Goal: Information Seeking & Learning: Compare options

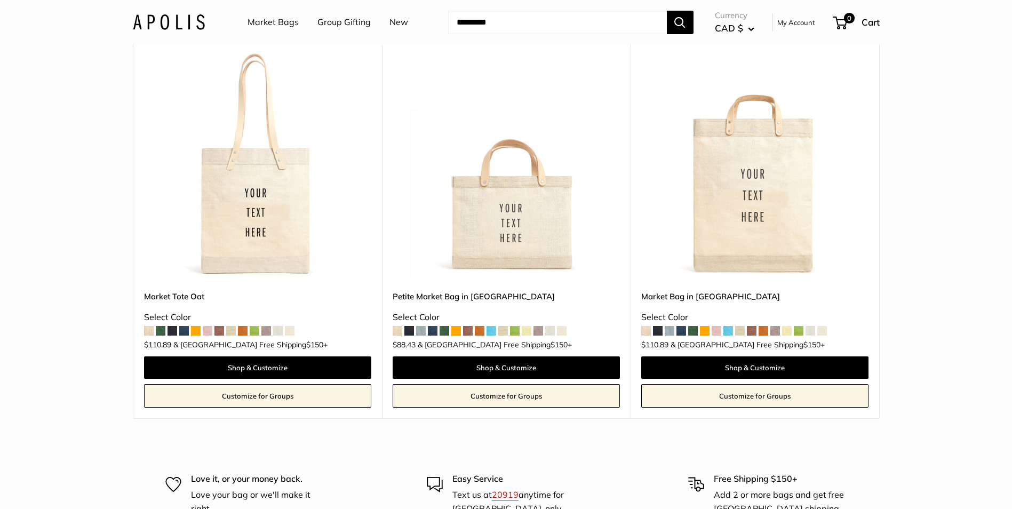
scroll to position [480, 0]
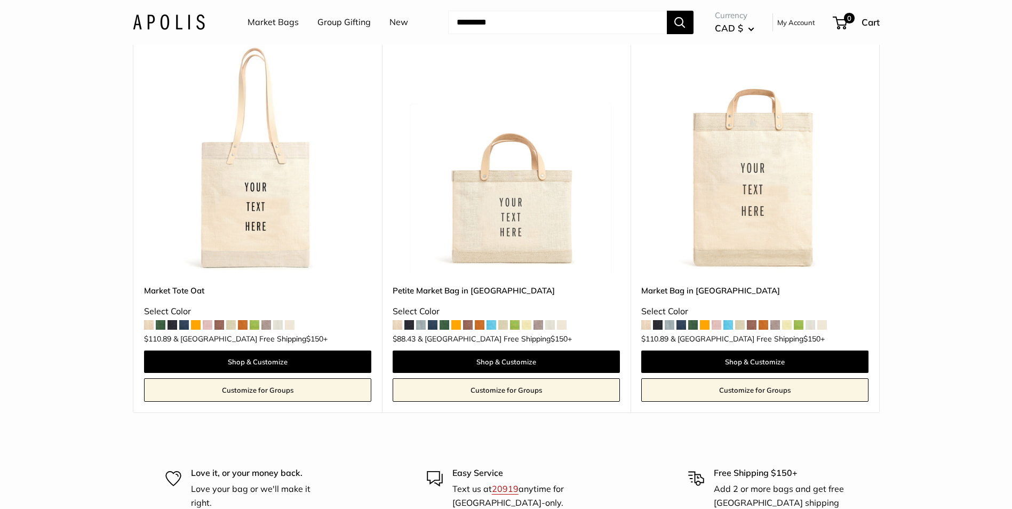
click at [694, 326] on span at bounding box center [693, 325] width 10 height 10
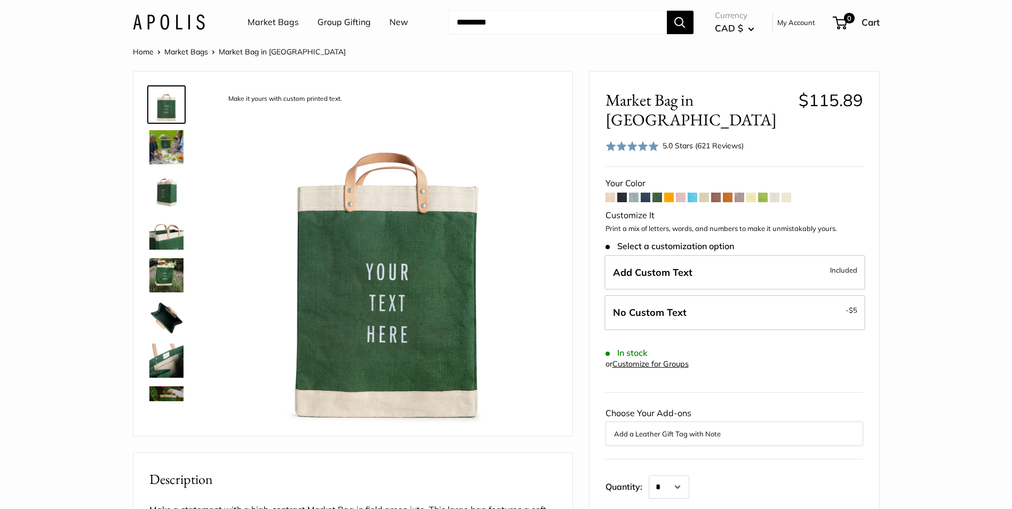
click at [725, 193] on span at bounding box center [728, 198] width 10 height 10
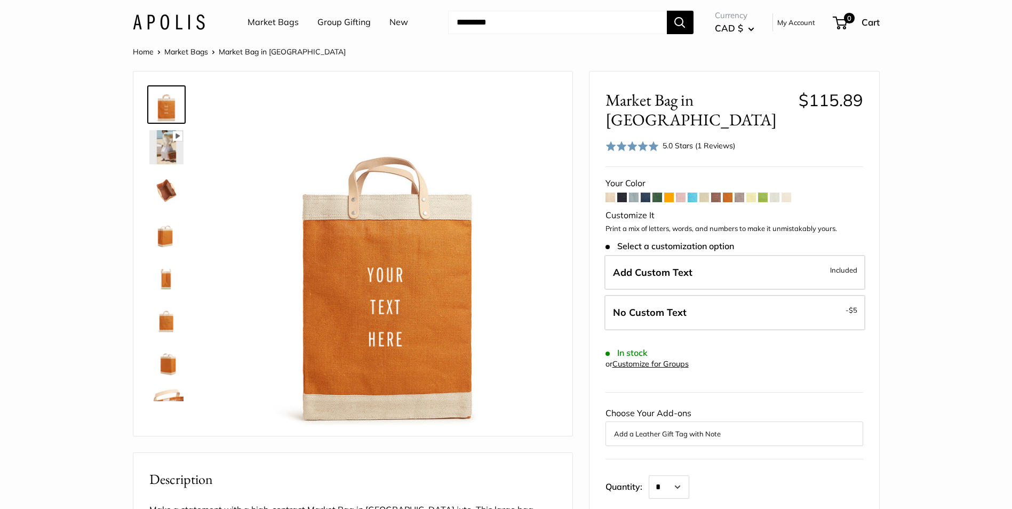
click at [764, 193] on span at bounding box center [763, 198] width 10 height 10
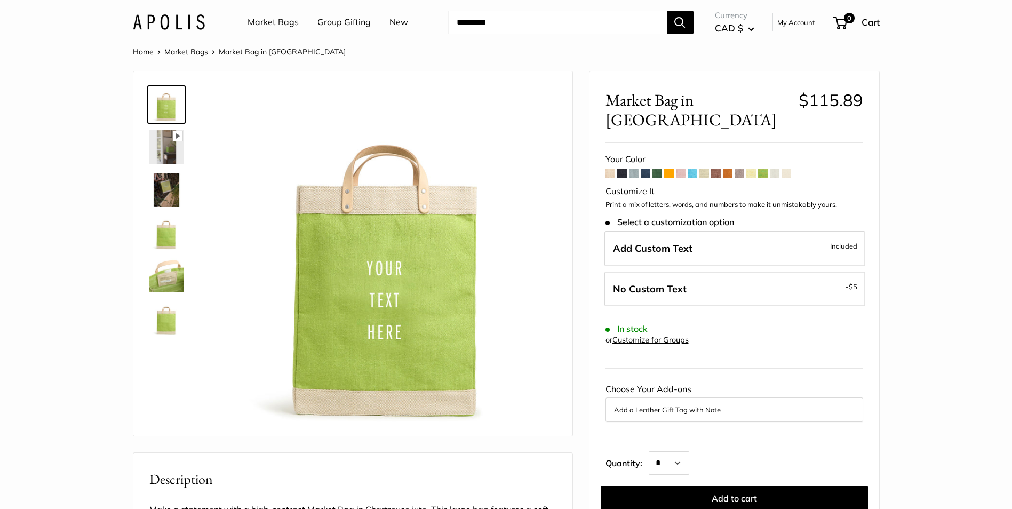
click at [608, 169] on span at bounding box center [611, 174] width 10 height 10
